Goal: Navigation & Orientation: Find specific page/section

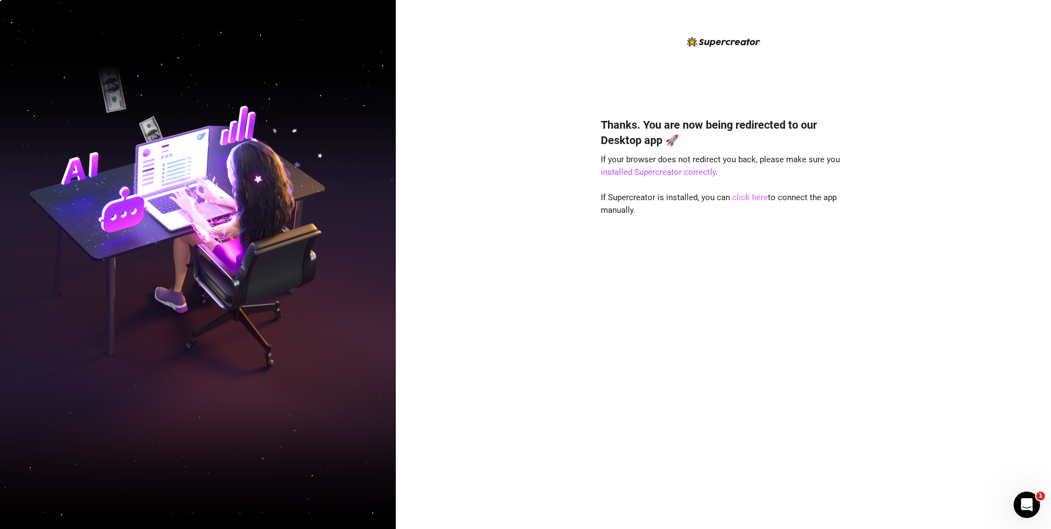
click at [737, 194] on link "click here" at bounding box center [750, 197] width 36 height 10
